Goal: Check status

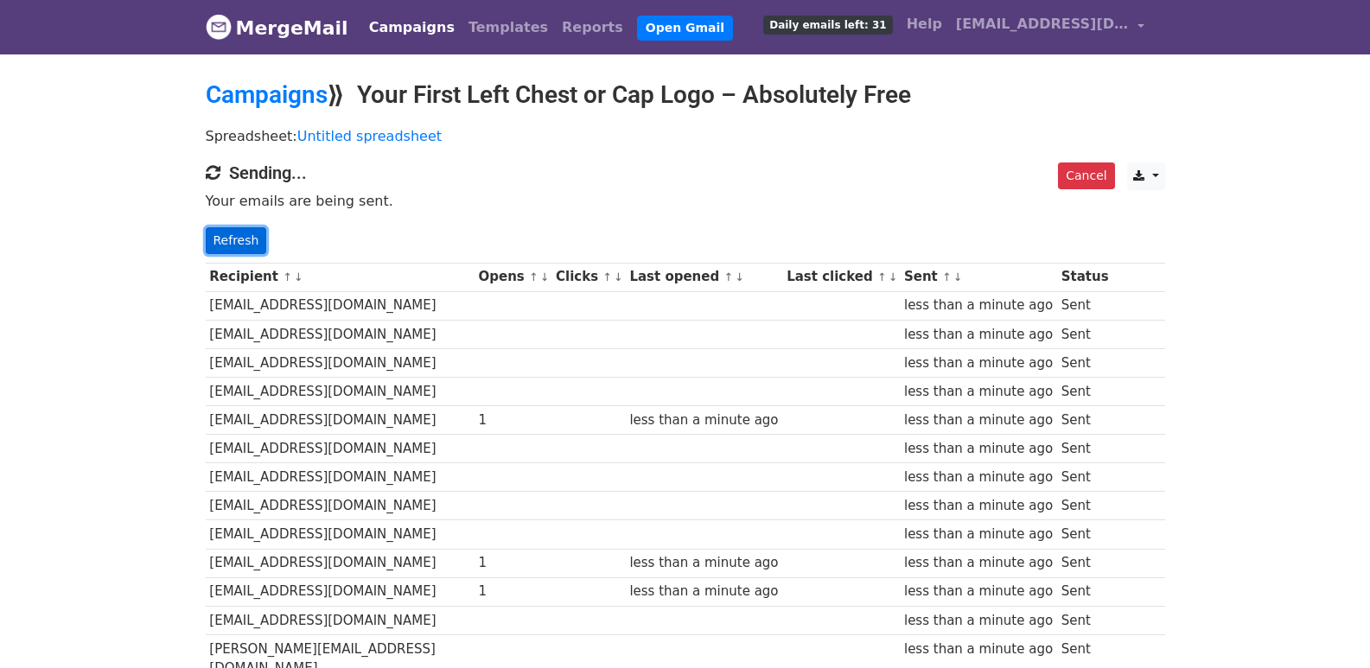
click at [255, 246] on link "Refresh" at bounding box center [236, 240] width 61 height 27
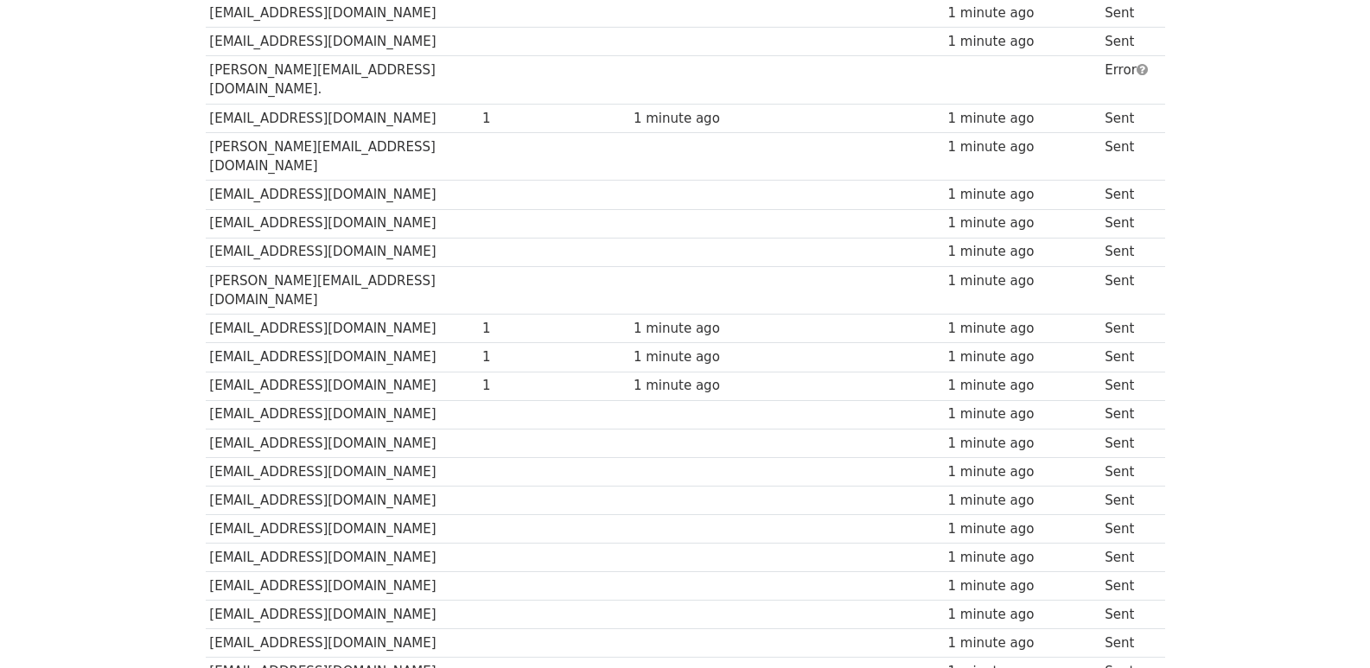
scroll to position [1203, 0]
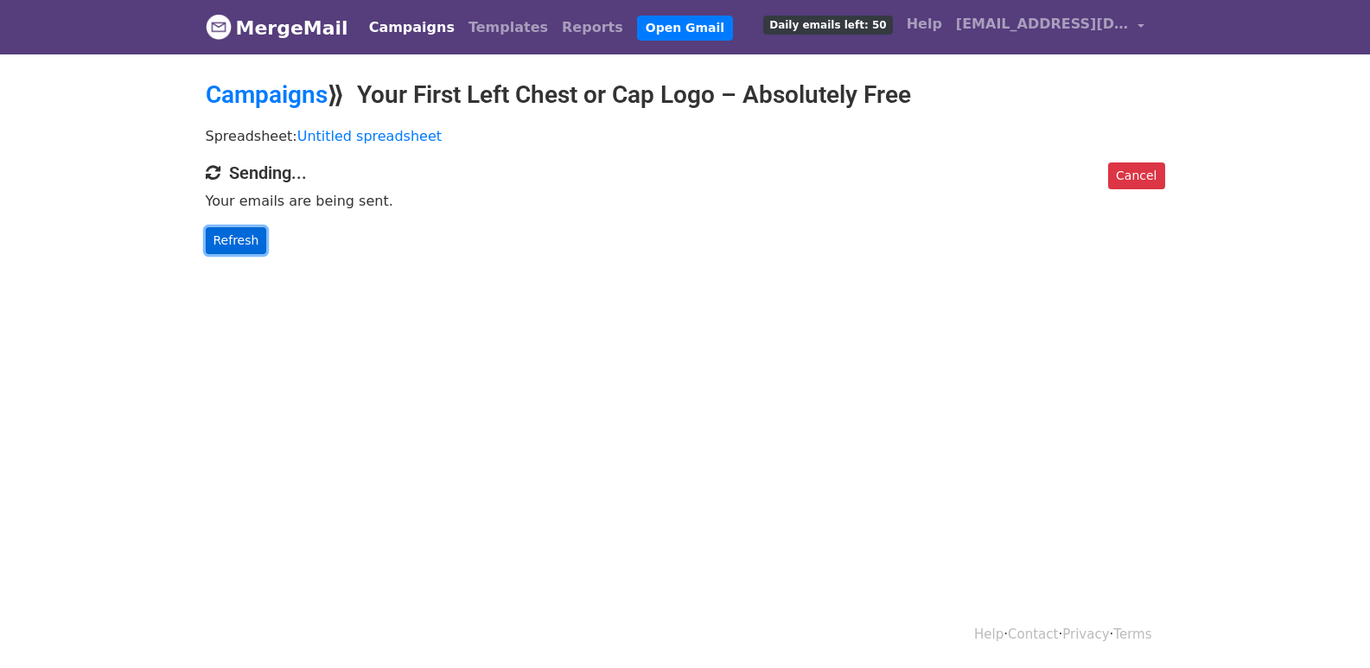
click at [234, 238] on link "Refresh" at bounding box center [236, 240] width 61 height 27
drag, startPoint x: 234, startPoint y: 238, endPoint x: 270, endPoint y: 268, distance: 46.6
click at [233, 238] on link "Refresh" at bounding box center [236, 240] width 61 height 27
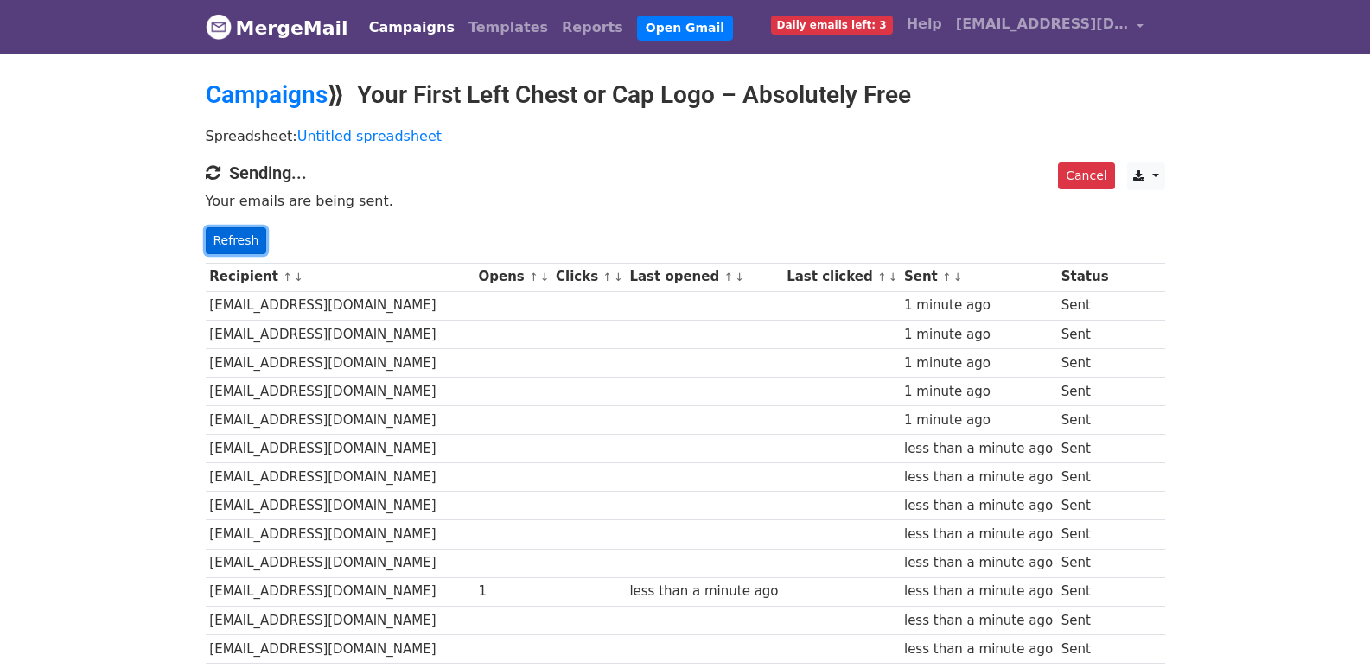
click at [233, 239] on link "Refresh" at bounding box center [236, 240] width 61 height 27
